Goal: Task Accomplishment & Management: Use online tool/utility

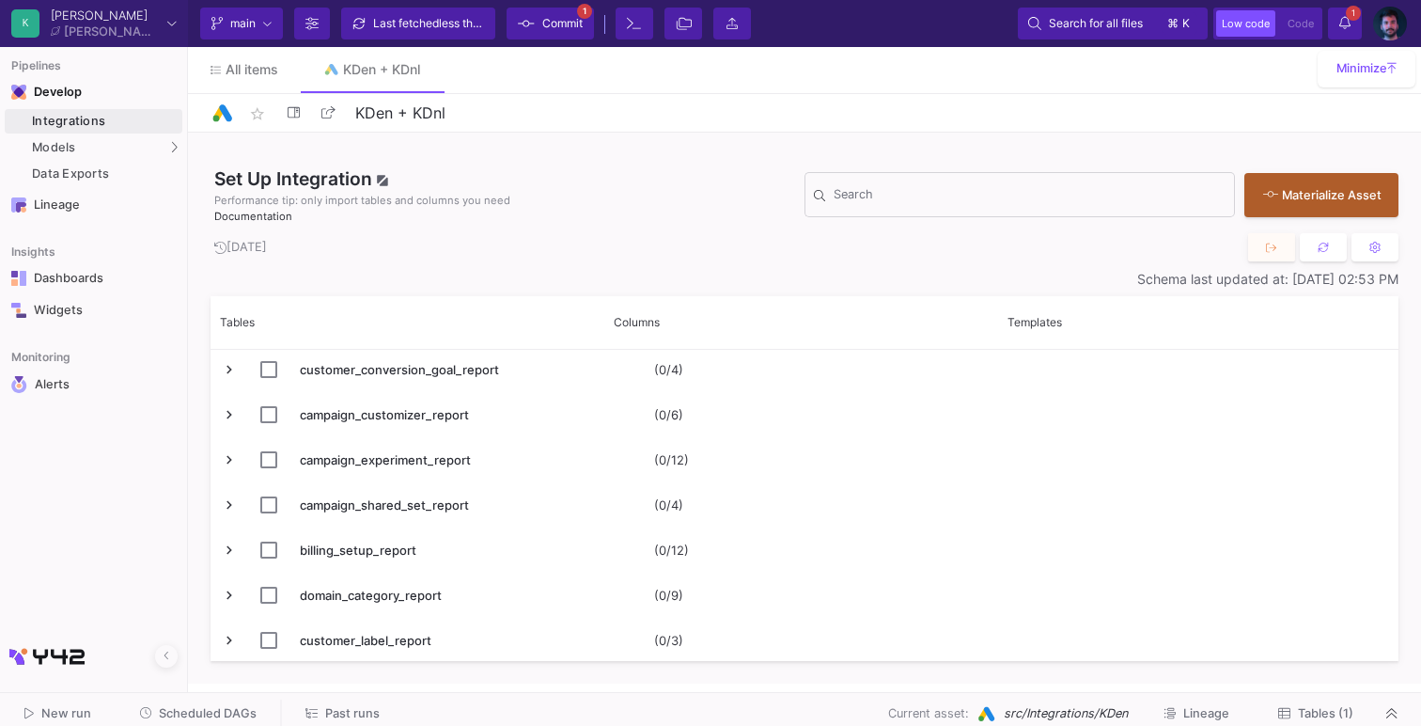
click at [250, 30] on span "main" at bounding box center [242, 23] width 25 height 28
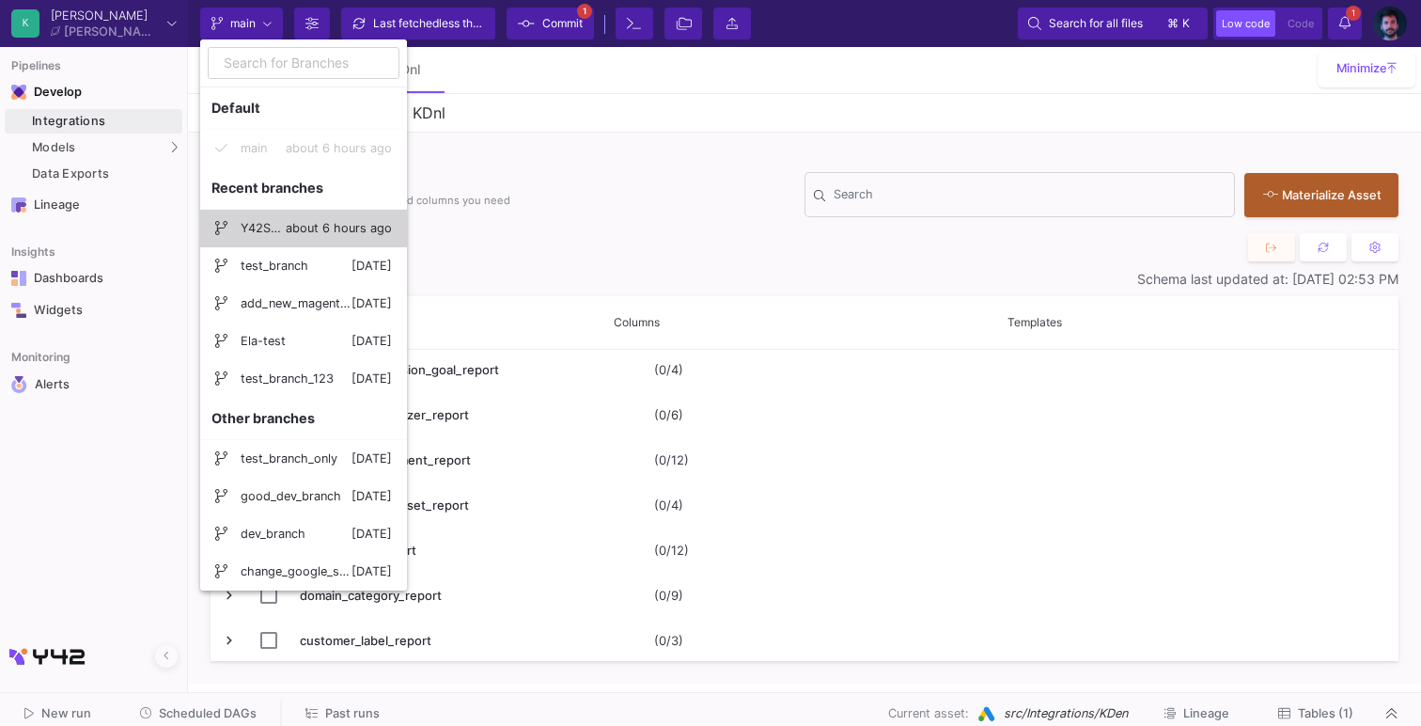
click at [284, 217] on span "Y42SUP-test_gads" at bounding box center [263, 228] width 45 height 45
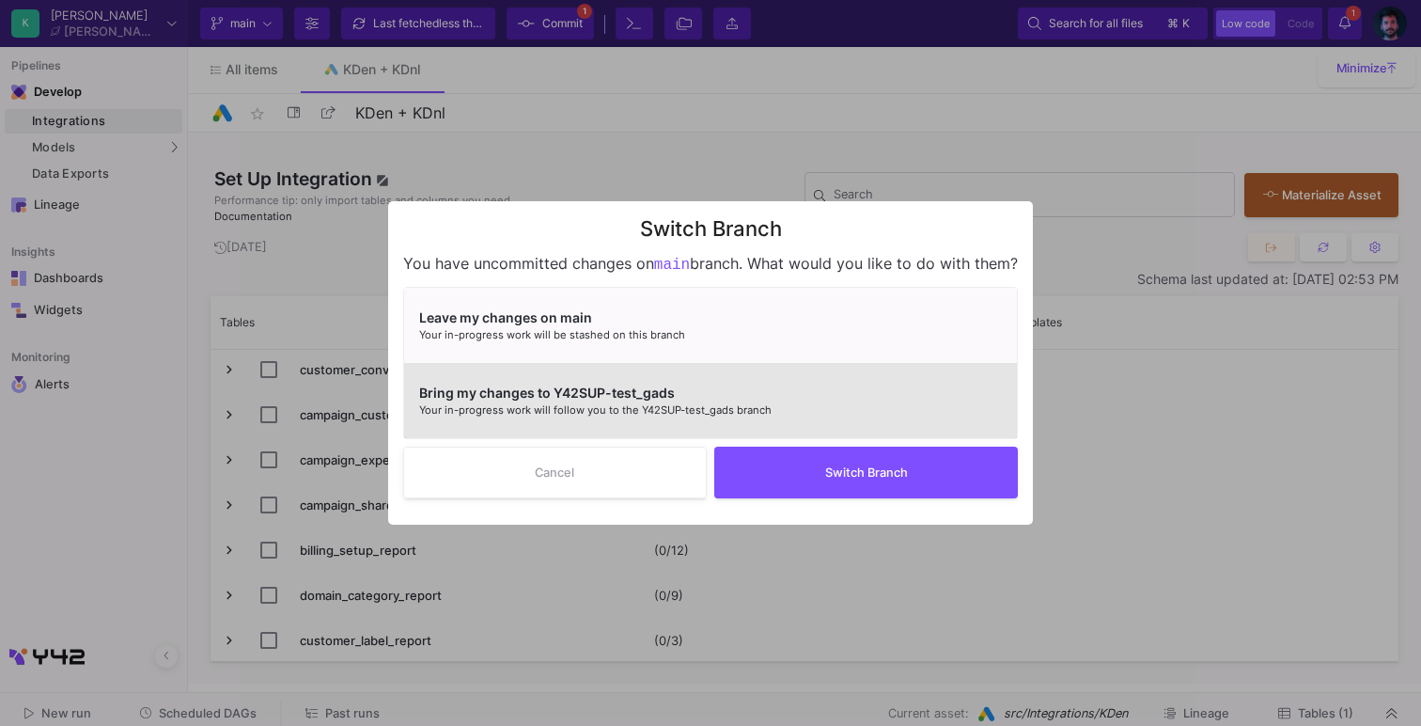
click at [674, 392] on div "Bring my changes to Y42SUP-test_gads" at bounding box center [703, 393] width 568 height 20
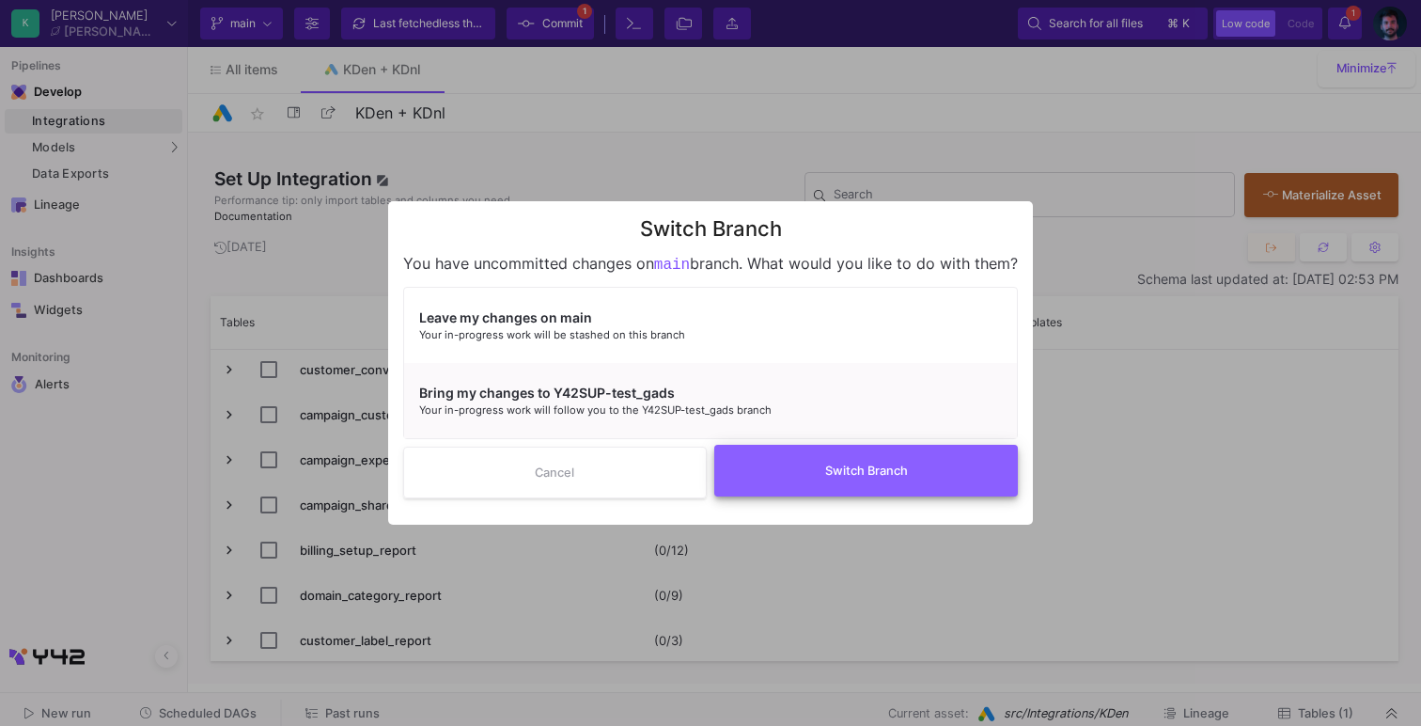
click at [825, 490] on button "Switch Branch" at bounding box center [866, 471] width 304 height 52
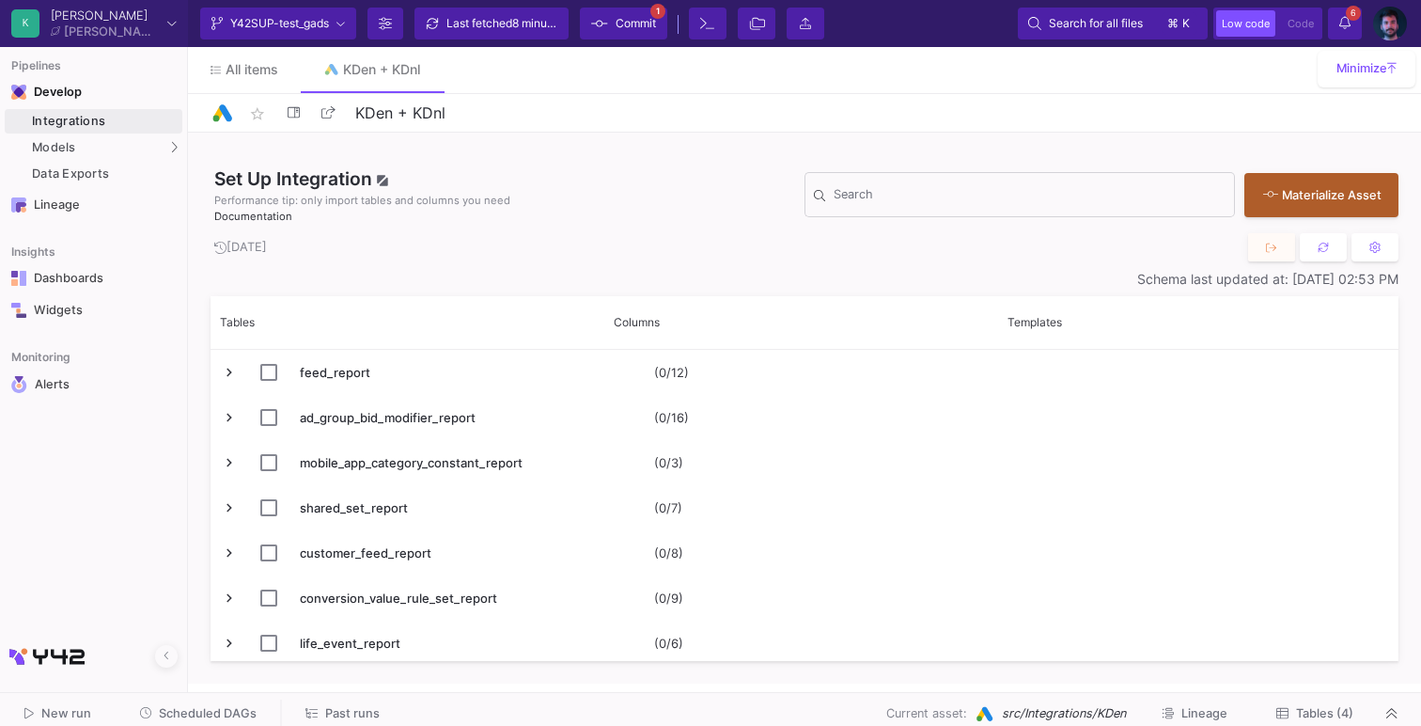
click at [1314, 714] on span "Tables (4)" at bounding box center [1324, 713] width 57 height 14
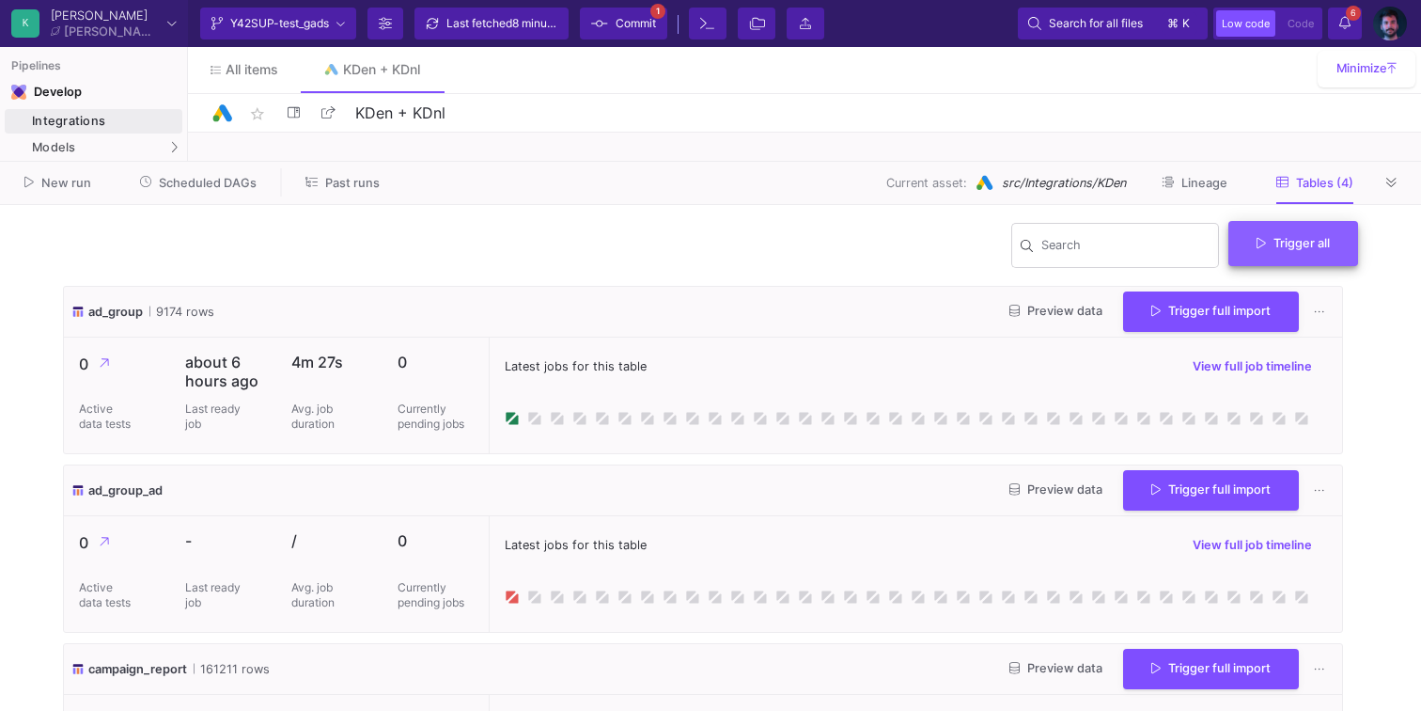
click at [1278, 249] on span "Trigger all" at bounding box center [1293, 243] width 73 height 14
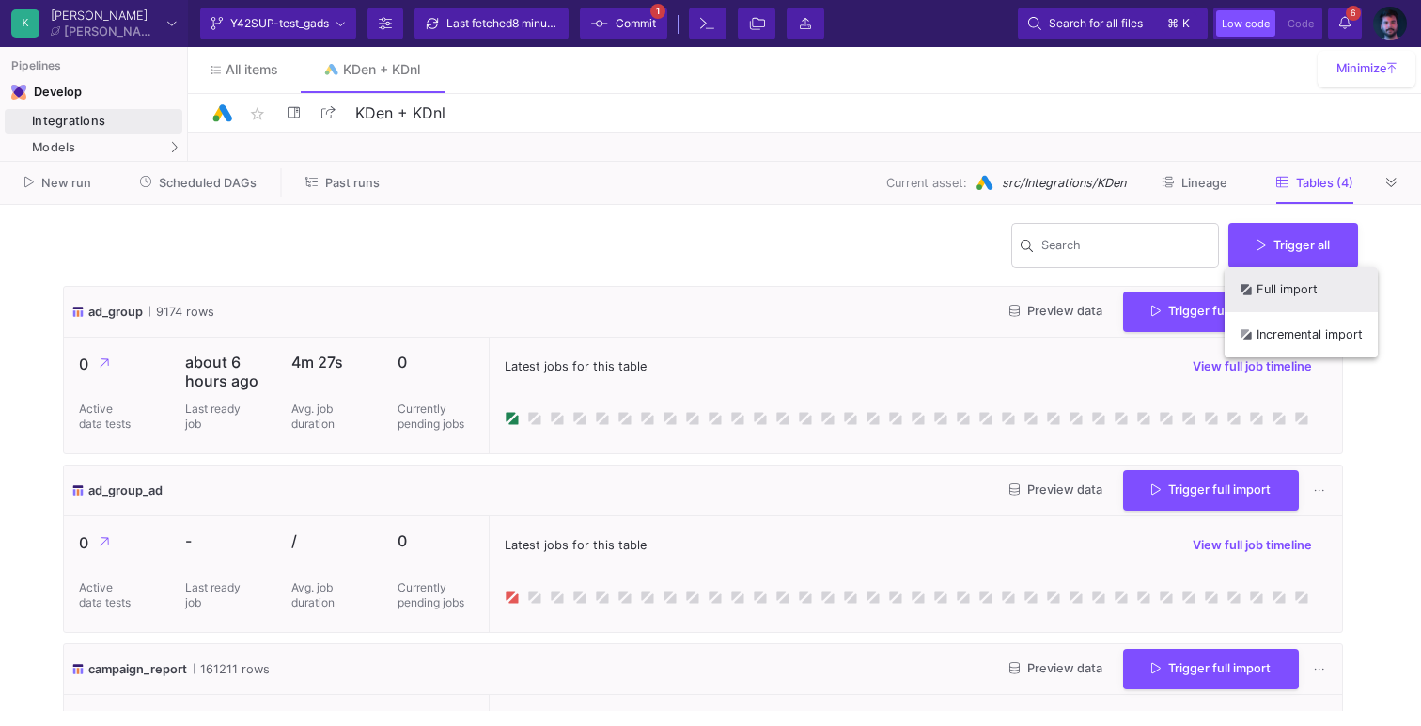
click at [1289, 295] on button "Full import" at bounding box center [1301, 289] width 153 height 45
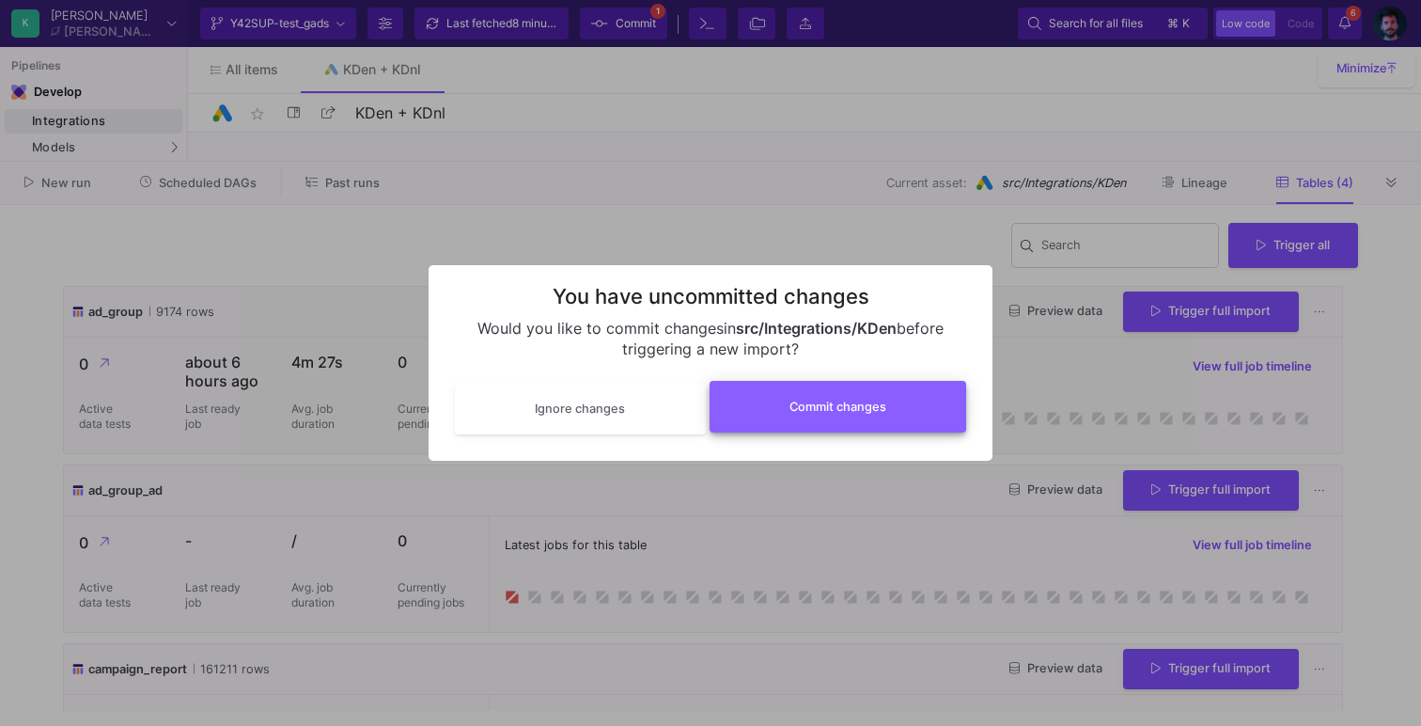
click at [799, 416] on button "Commit changes" at bounding box center [839, 407] width 258 height 52
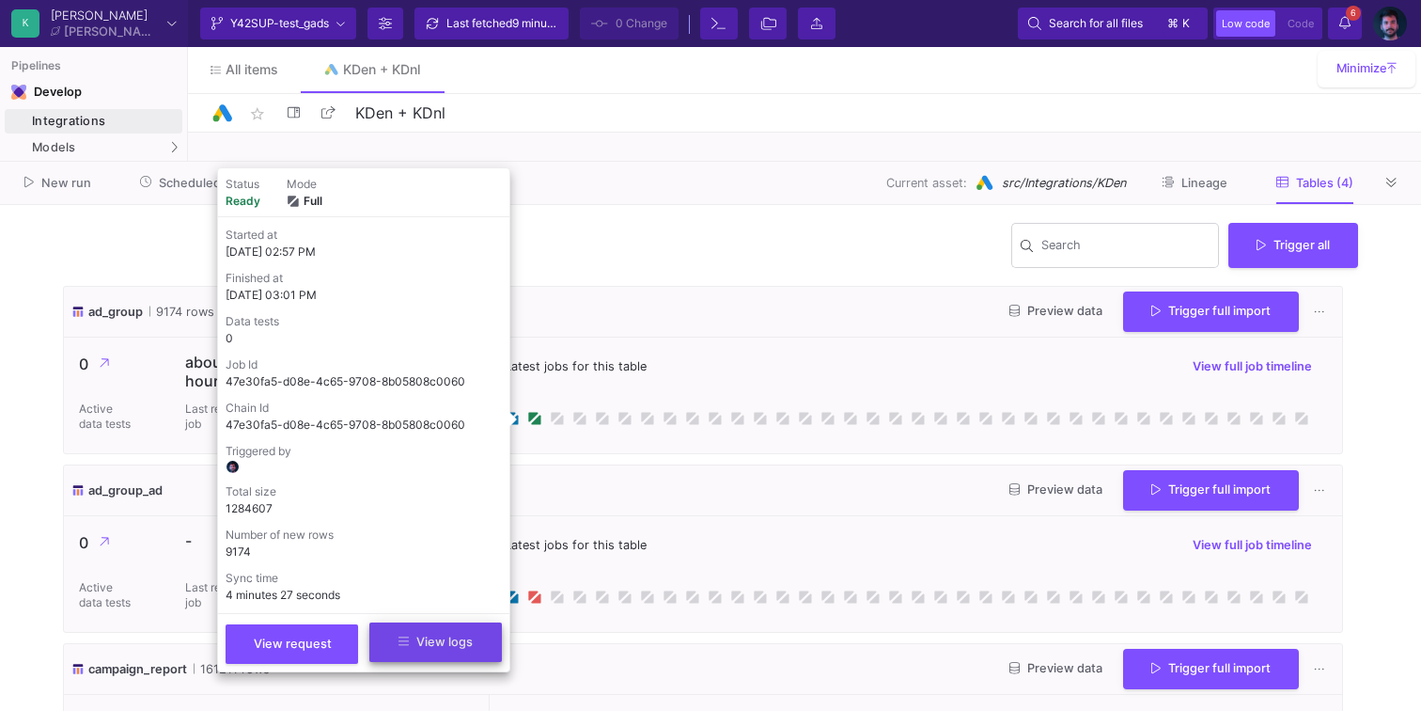
click at [420, 643] on span "View logs" at bounding box center [435, 641] width 74 height 14
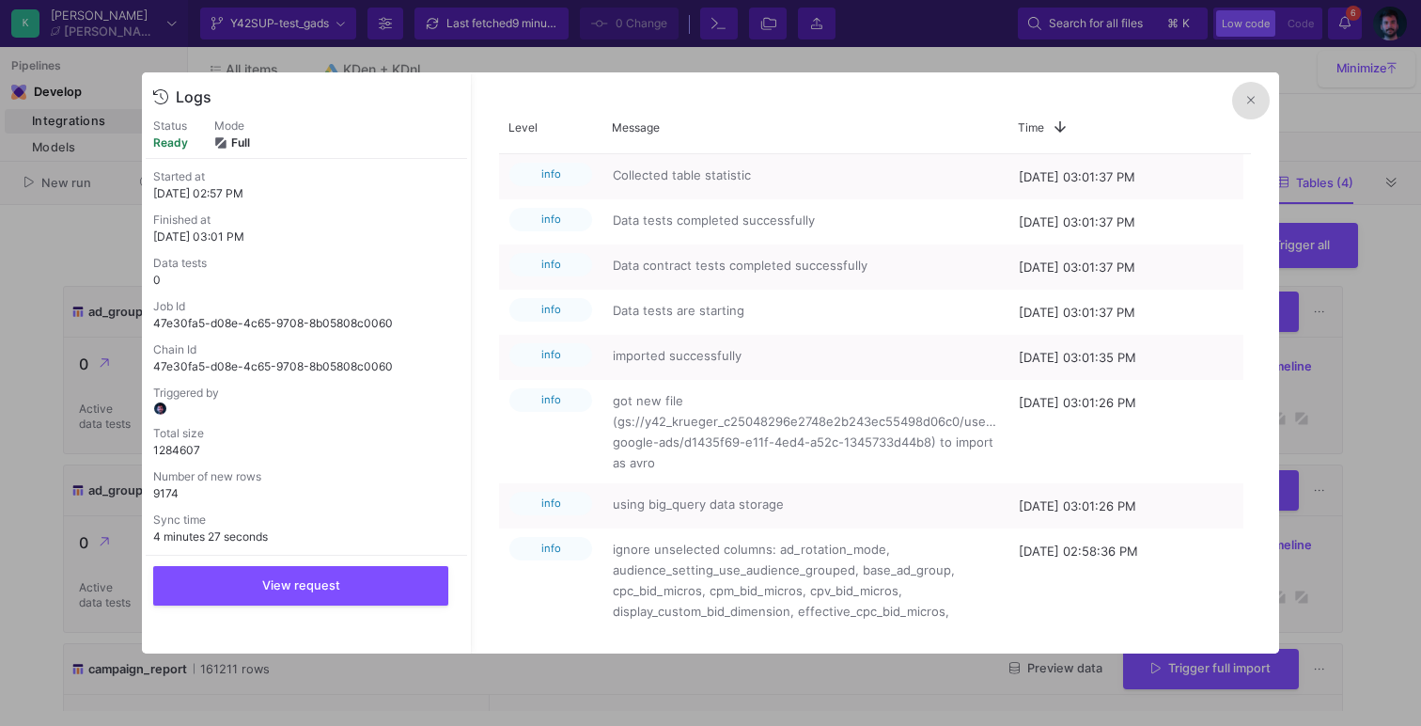
click at [1242, 88] on button at bounding box center [1251, 101] width 38 height 38
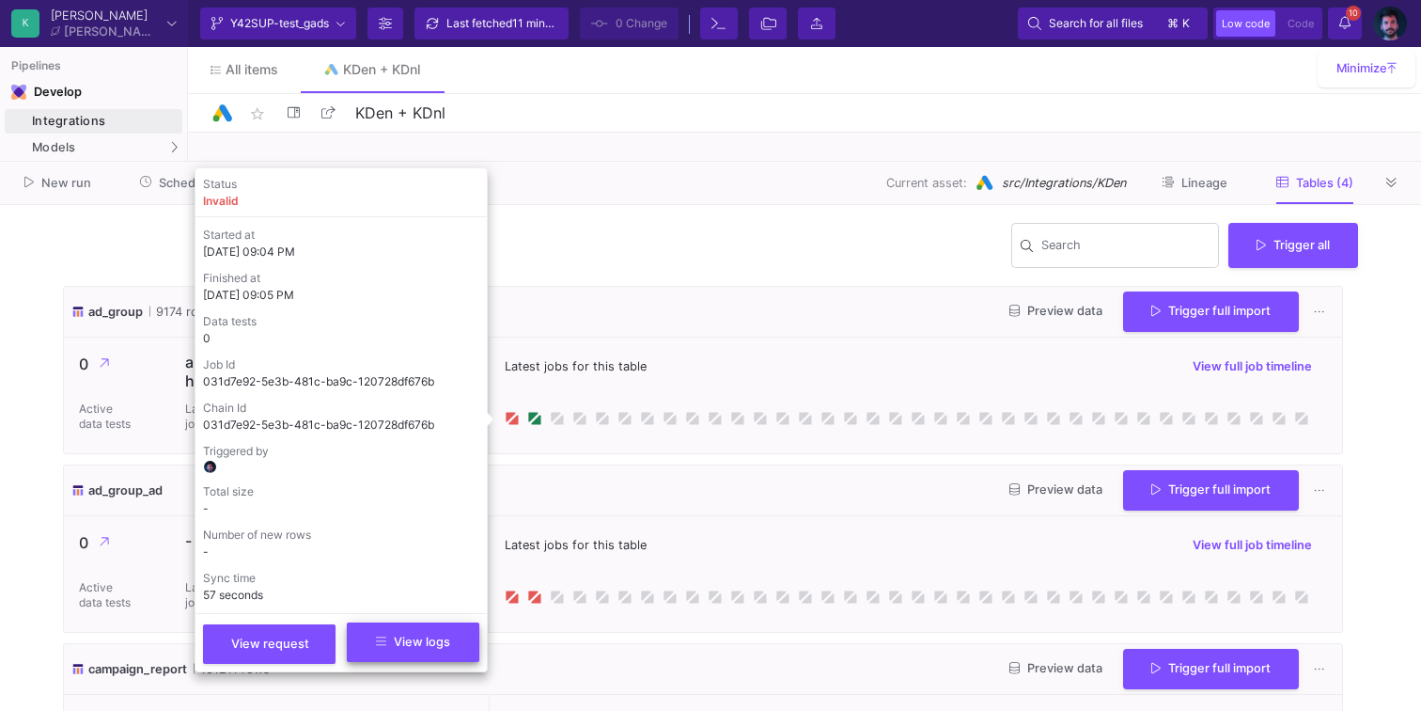
click at [406, 638] on span "View logs" at bounding box center [413, 641] width 74 height 14
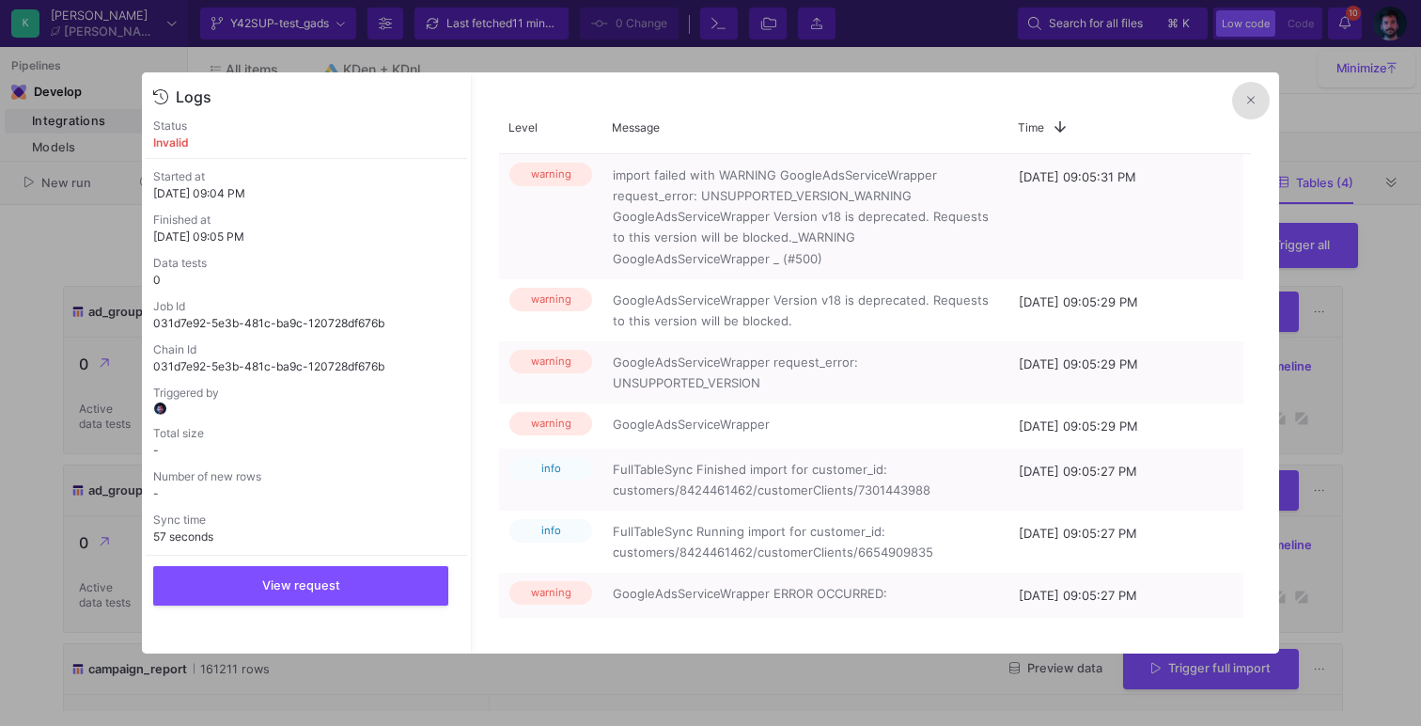
click at [1257, 96] on button at bounding box center [1251, 101] width 38 height 38
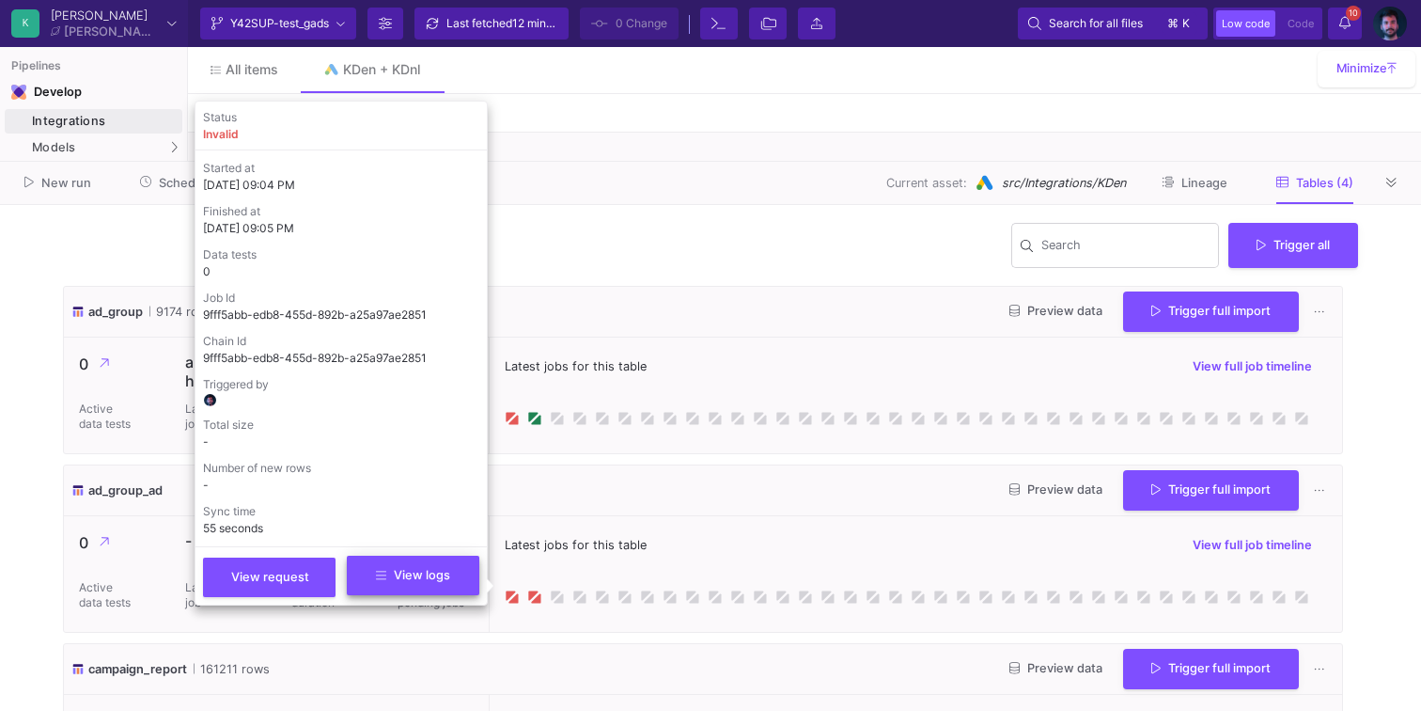
click at [456, 565] on button "View logs" at bounding box center [413, 574] width 133 height 39
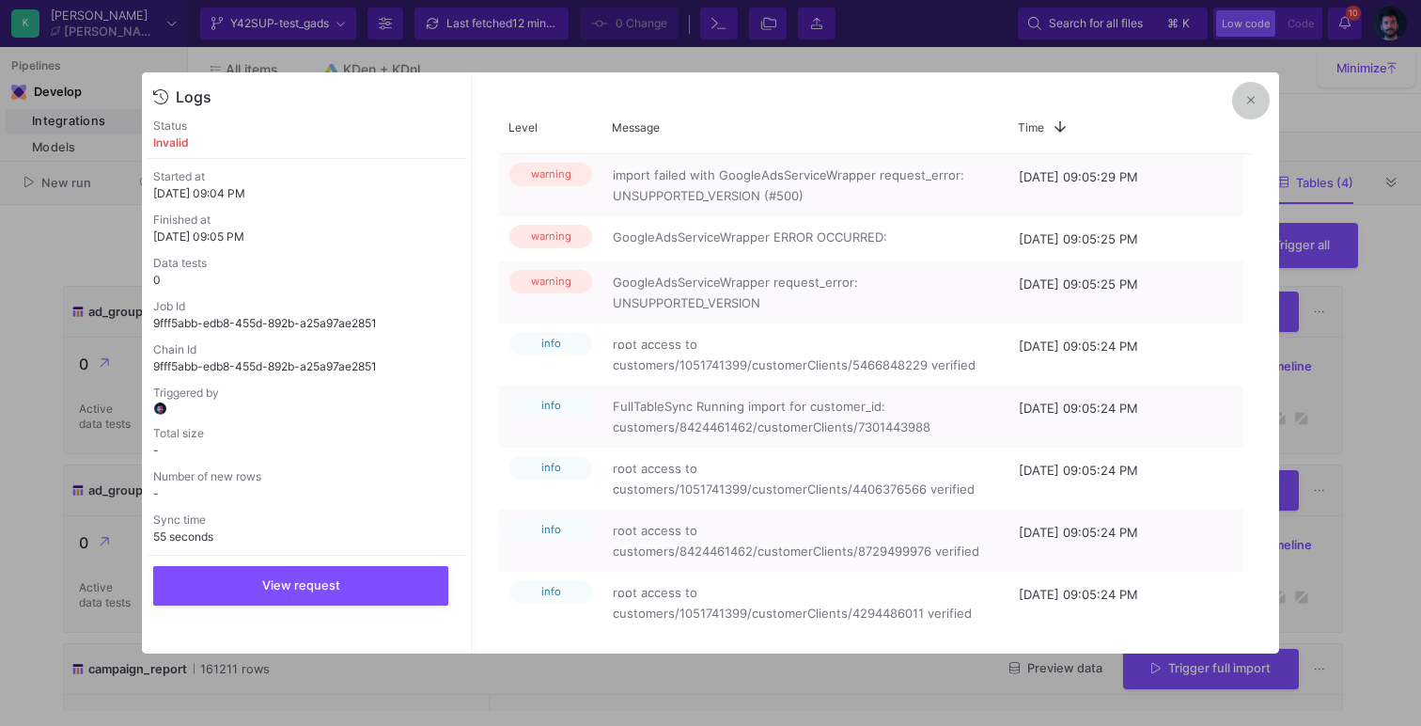
click at [1244, 101] on button at bounding box center [1251, 101] width 38 height 38
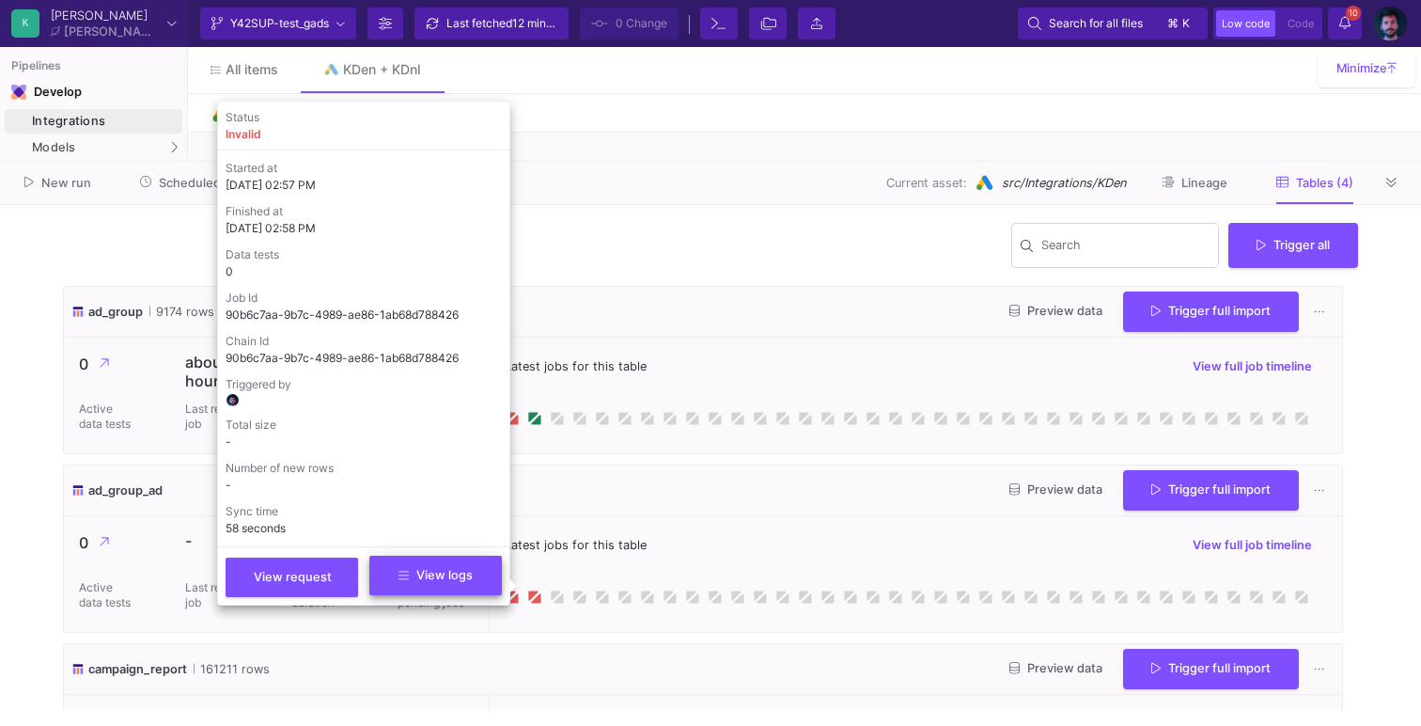
click at [473, 570] on span "View logs" at bounding box center [435, 575] width 74 height 14
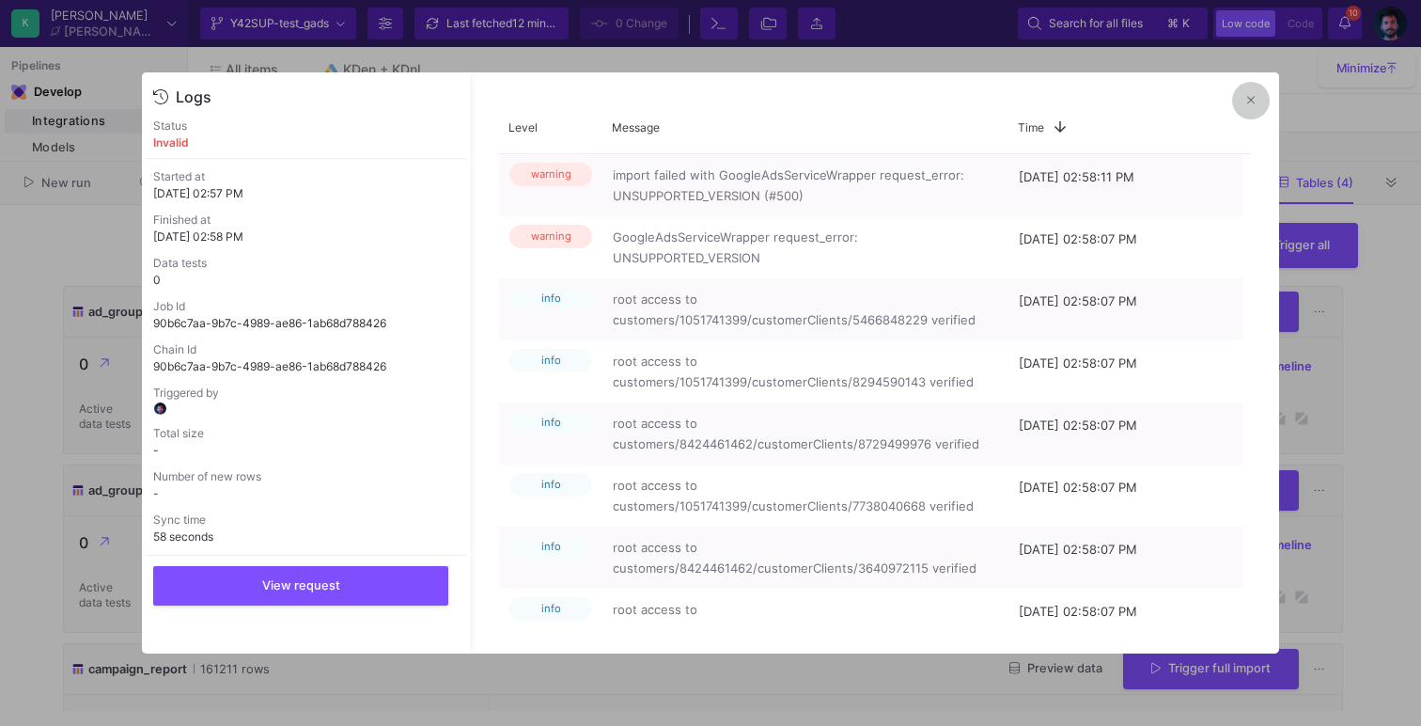
click at [1242, 110] on button at bounding box center [1251, 101] width 38 height 38
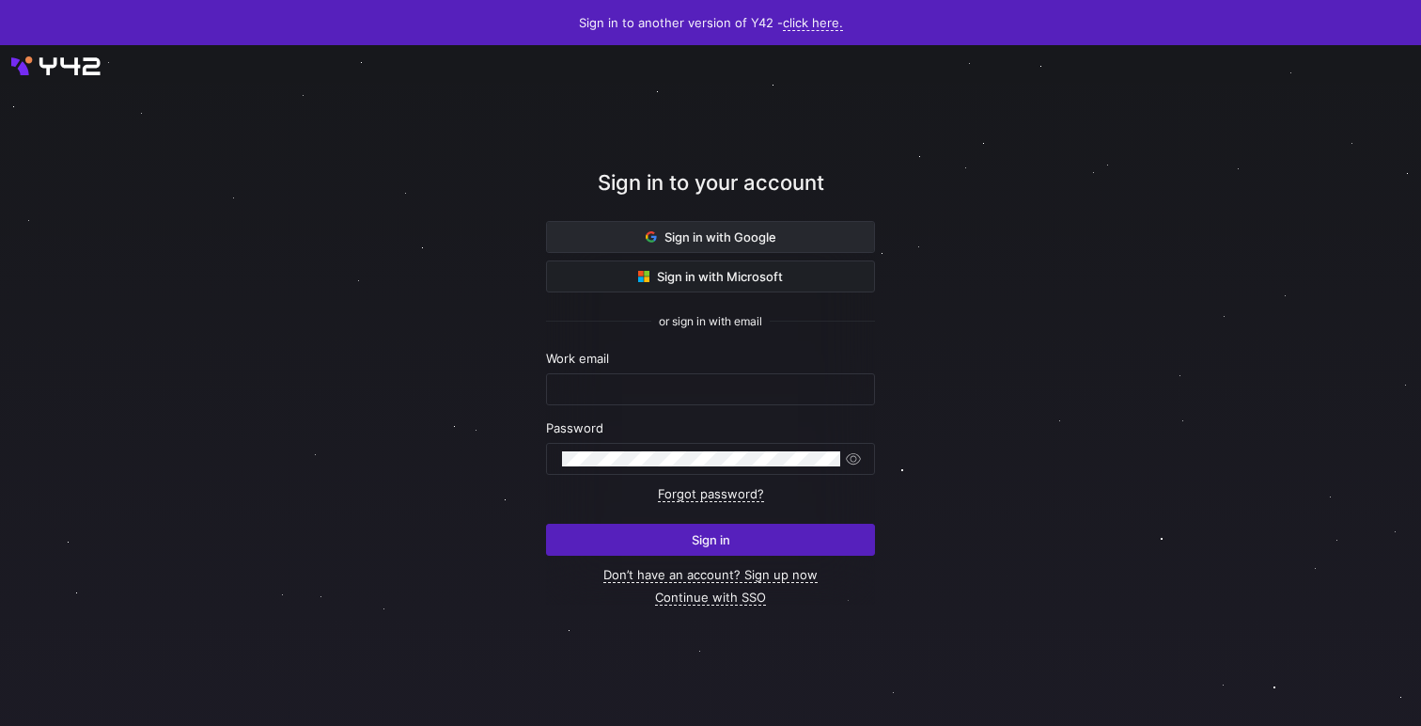
click at [772, 229] on span "Sign in with Google" at bounding box center [711, 236] width 131 height 15
